Goal: Information Seeking & Learning: Learn about a topic

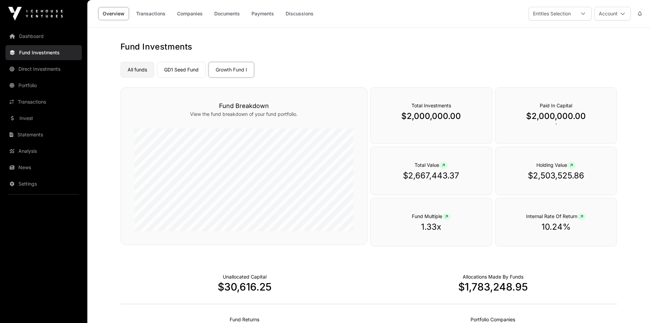
click at [143, 71] on link "All funds" at bounding box center [138, 70] width 34 height 16
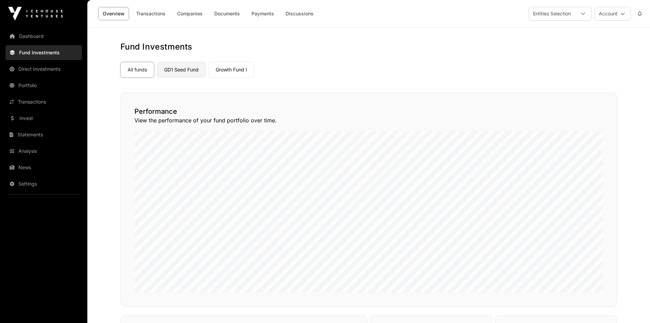
click at [187, 69] on link "GD1 Seed Fund" at bounding box center [181, 70] width 49 height 16
click at [222, 68] on link "Growth Fund I" at bounding box center [232, 70] width 46 height 16
click at [222, 69] on link "Growth Fund I" at bounding box center [232, 70] width 46 height 16
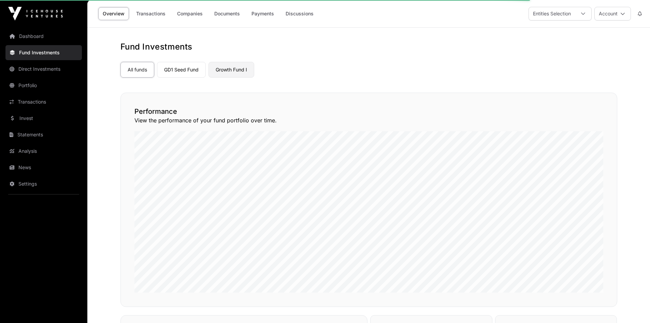
click at [226, 69] on link "Growth Fund I" at bounding box center [232, 70] width 46 height 16
click at [222, 73] on link "Growth Fund I" at bounding box center [232, 70] width 46 height 16
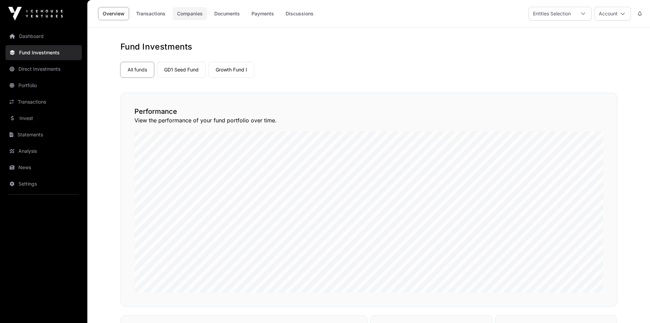
click at [185, 12] on link "Companies" at bounding box center [190, 13] width 34 height 13
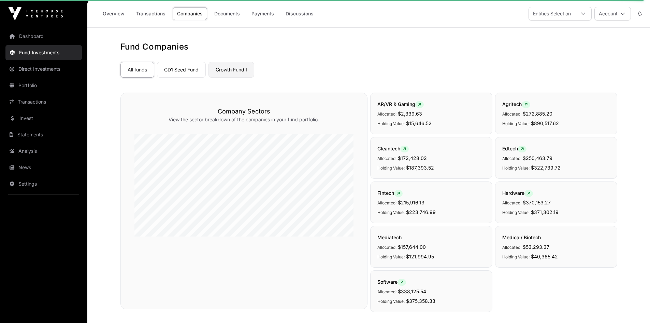
click at [222, 73] on link "Growth Fund I" at bounding box center [232, 70] width 46 height 16
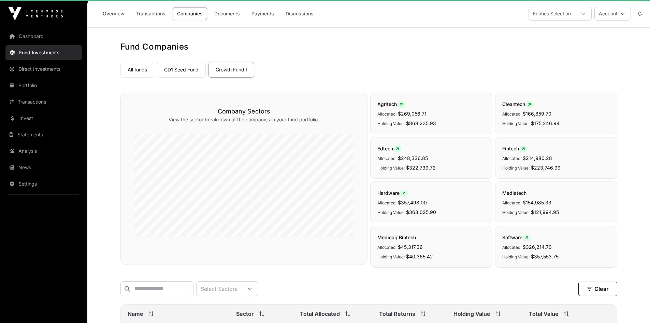
scroll to position [137, 0]
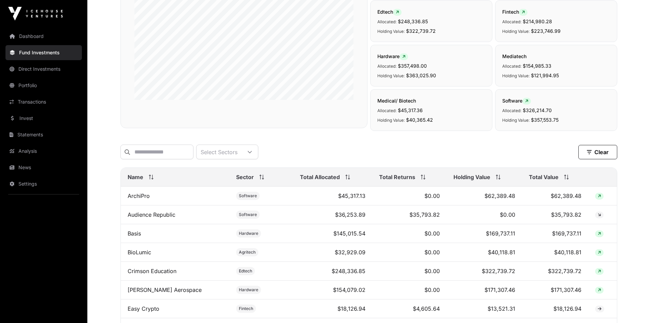
click at [471, 181] on span "Holding Value" at bounding box center [472, 177] width 37 height 8
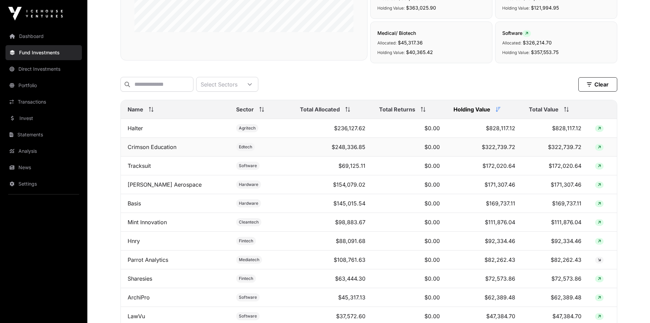
scroll to position [205, 0]
click at [338, 118] on th "Total Allocated" at bounding box center [332, 108] width 79 height 19
